Goal: Task Accomplishment & Management: Manage account settings

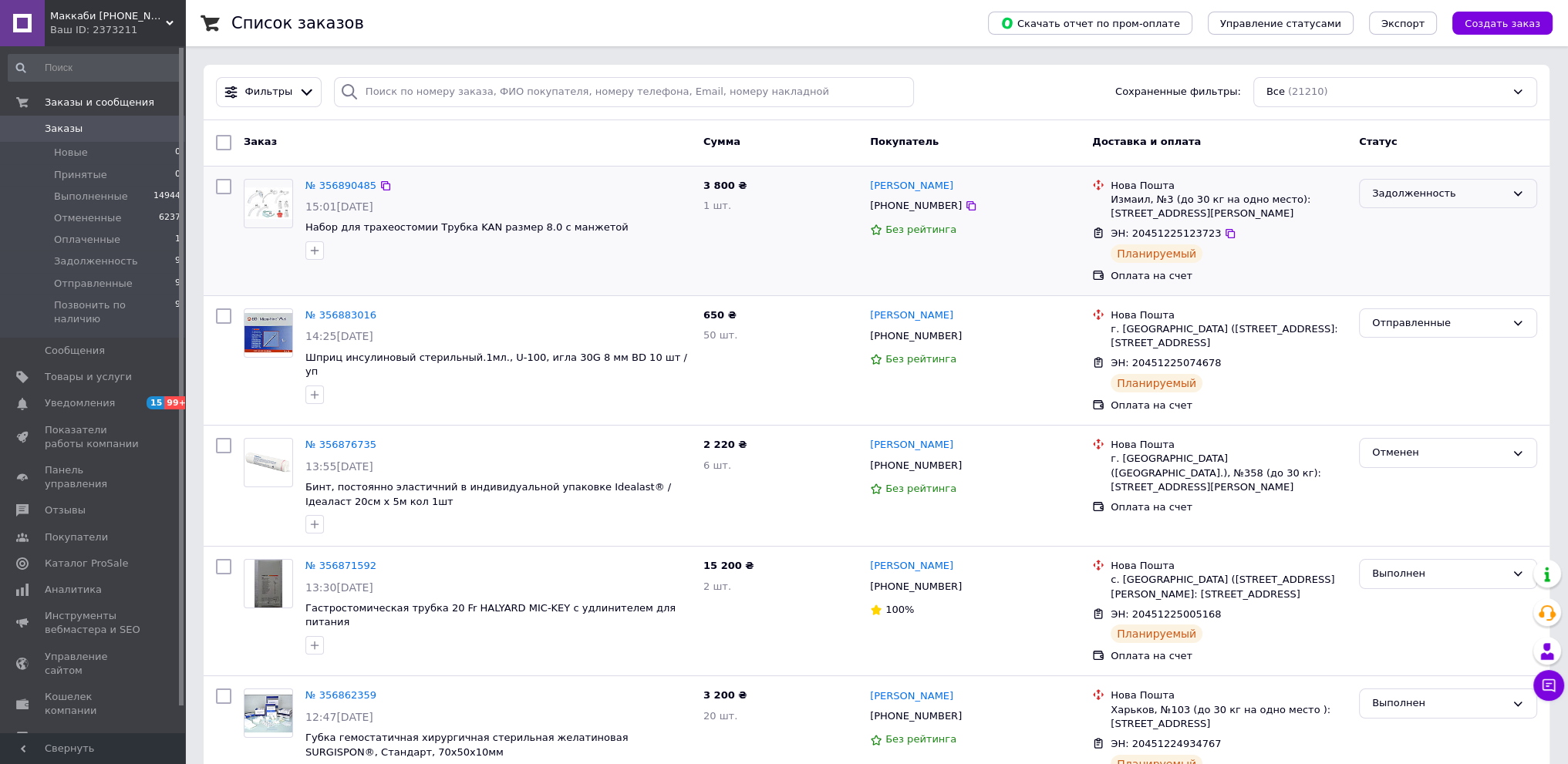
click at [1431, 190] on div "Задолженность" at bounding box center [1438, 194] width 133 height 16
click at [1384, 241] on li "Выполнен" at bounding box center [1448, 254] width 177 height 29
click at [569, 93] on input "search" at bounding box center [624, 92] width 580 height 30
paste input "[PHONE_NUMBER]"
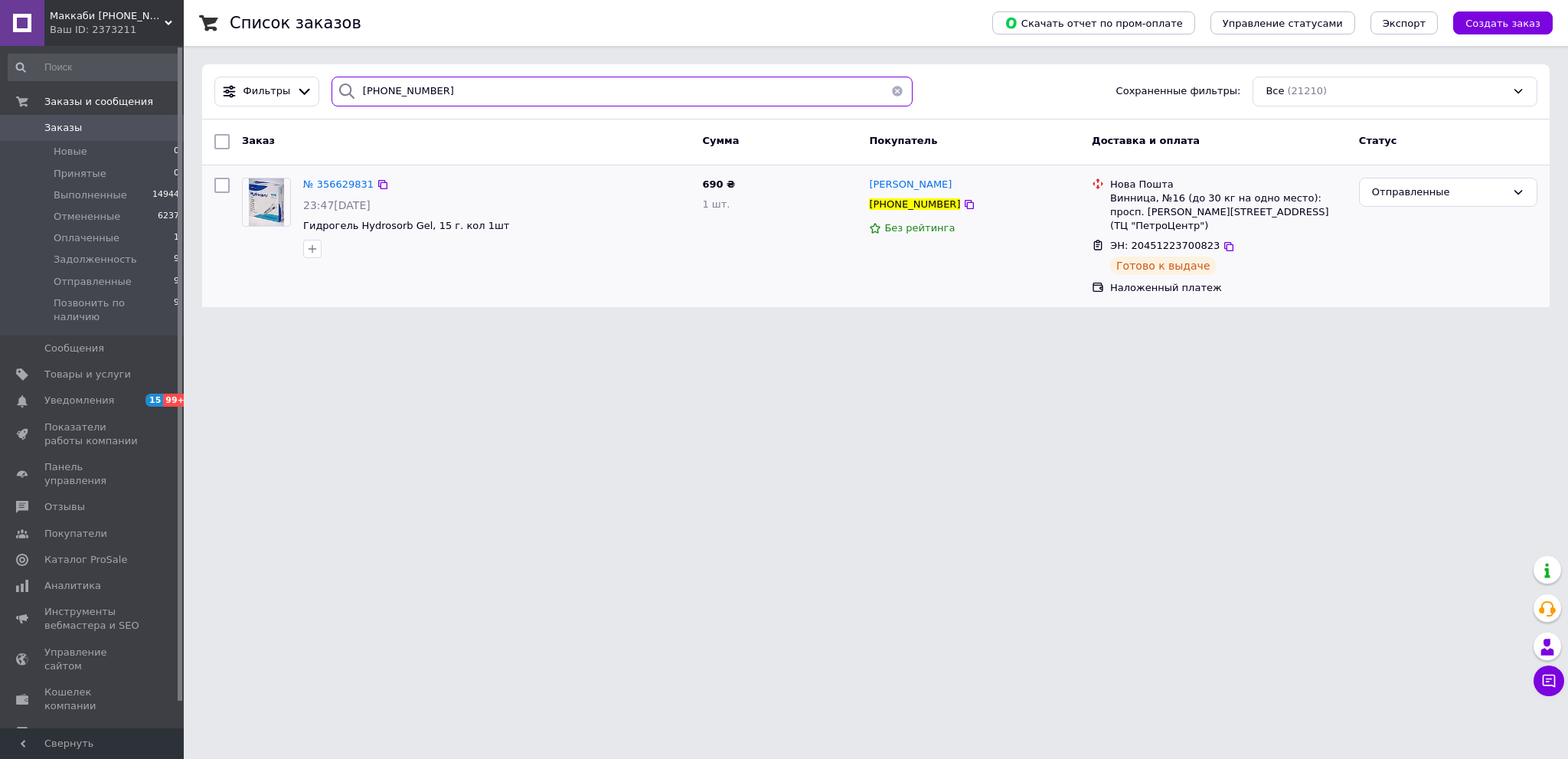
type input "[PHONE_NUMBER]"
drag, startPoint x: 981, startPoint y: 187, endPoint x: 865, endPoint y: 190, distance: 116.0
click at [865, 190] on div "[PERSON_NAME] [PHONE_NUMBER] Без рейтинга" at bounding box center [973, 236] width 223 height 130
copy span "[PERSON_NAME]"
click at [536, 326] on html "Маккаби [PHONE_NUMBER] [PHONE_NUMBER] Ваш ID: 2373211 Сайт Маккаби [PHONE_NUMBE…" at bounding box center [784, 162] width 1568 height 326
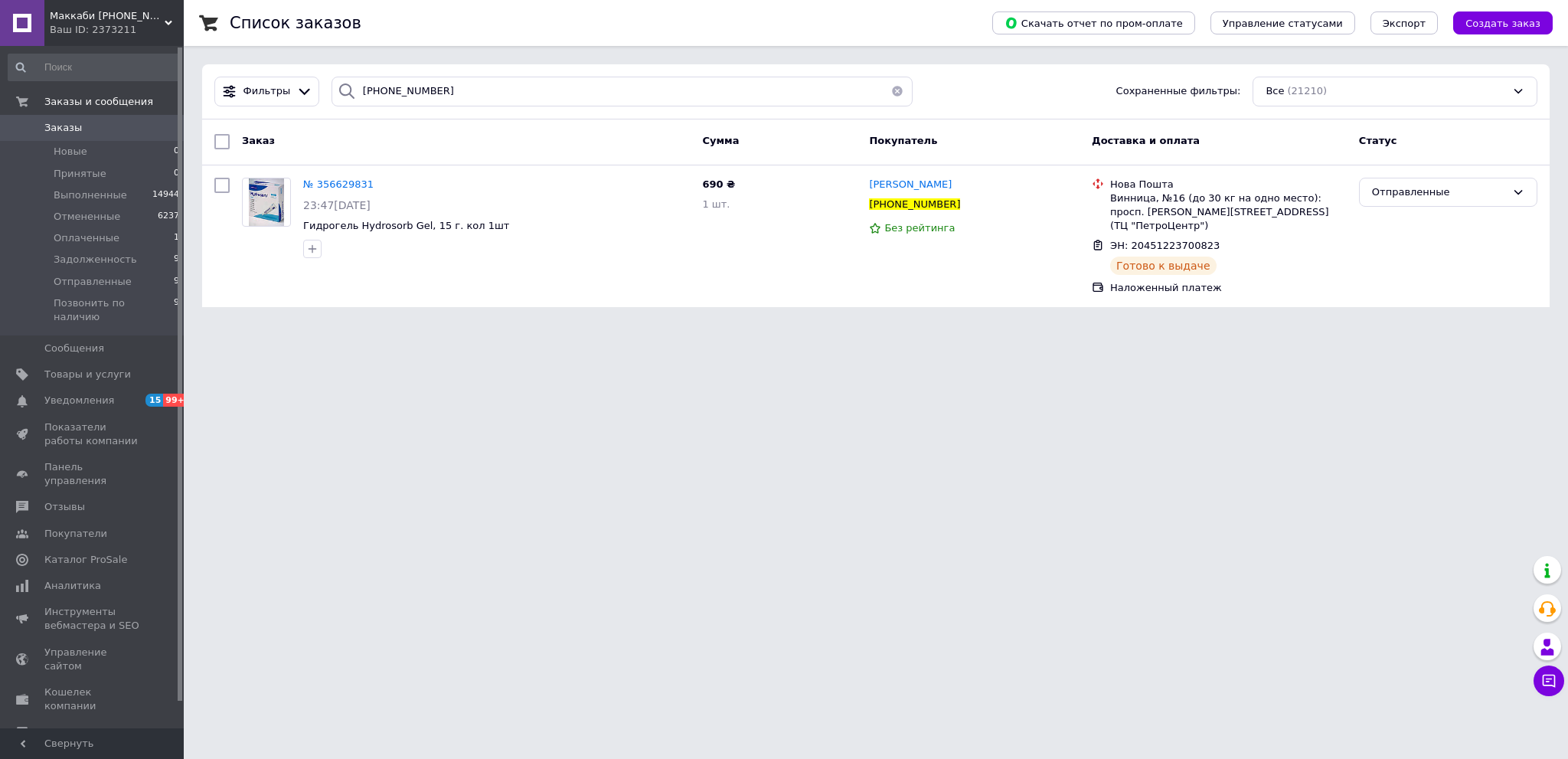
click at [104, 122] on span "Заказы" at bounding box center [93, 128] width 97 height 14
